Goal: Check status

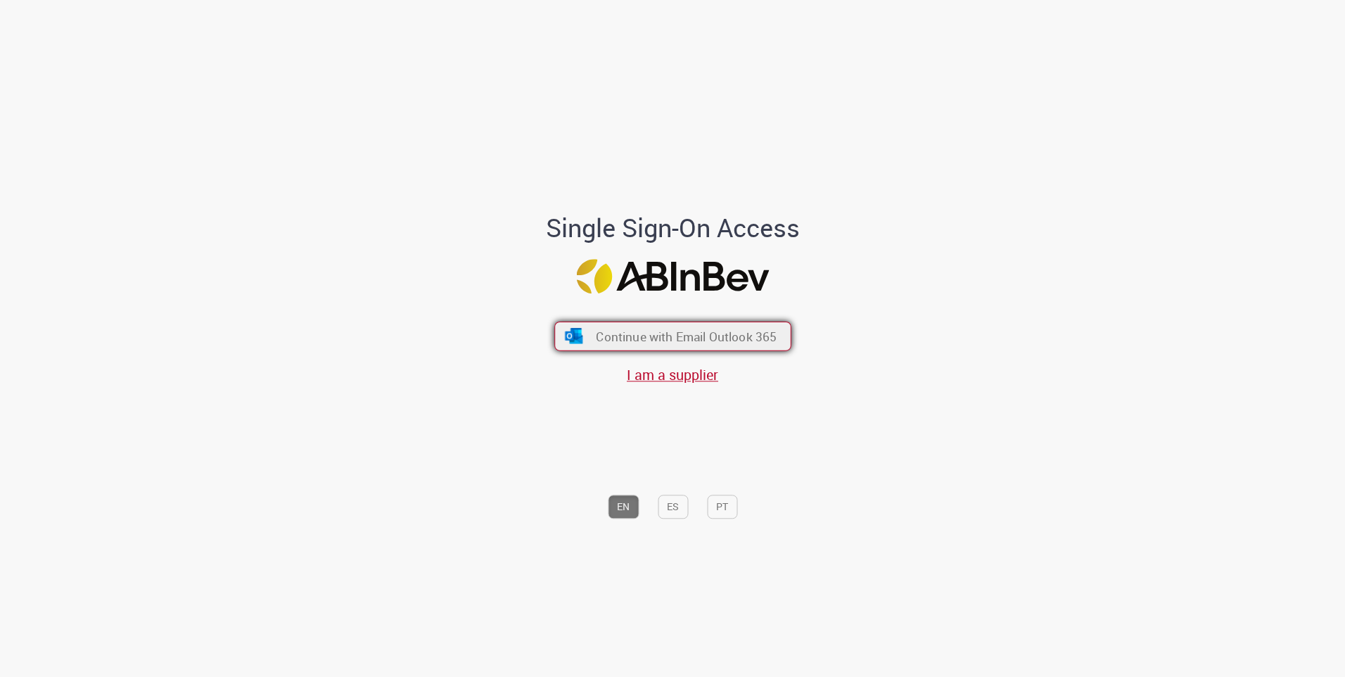
click at [650, 340] on span "Continue with Email Outlook 365" at bounding box center [686, 336] width 181 height 16
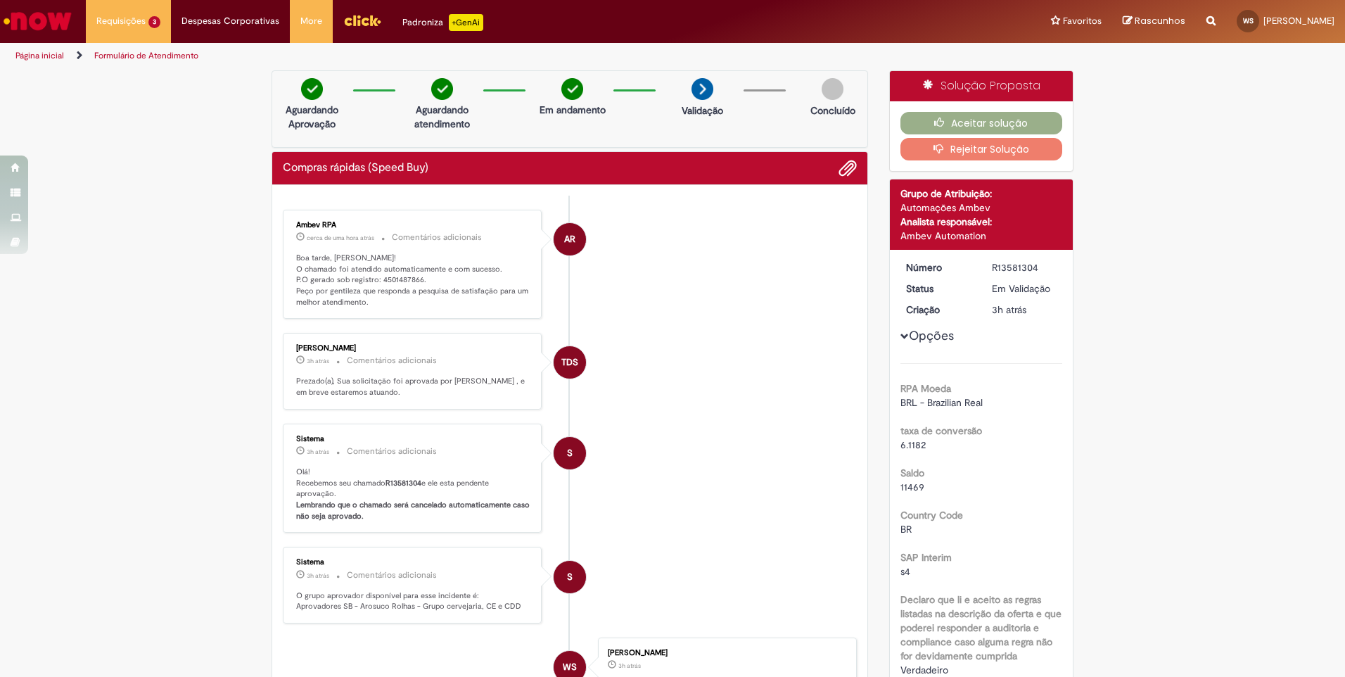
click at [395, 276] on p "Boa tarde, [PERSON_NAME]! O chamado foi atendido automaticamente e com sucesso.…" at bounding box center [413, 280] width 234 height 56
copy p "4501487866"
click at [402, 277] on p "Boa tarde, [PERSON_NAME]! O chamado foi atendido automaticamente e com sucesso.…" at bounding box center [413, 280] width 234 height 56
